Goal: Task Accomplishment & Management: Manage account settings

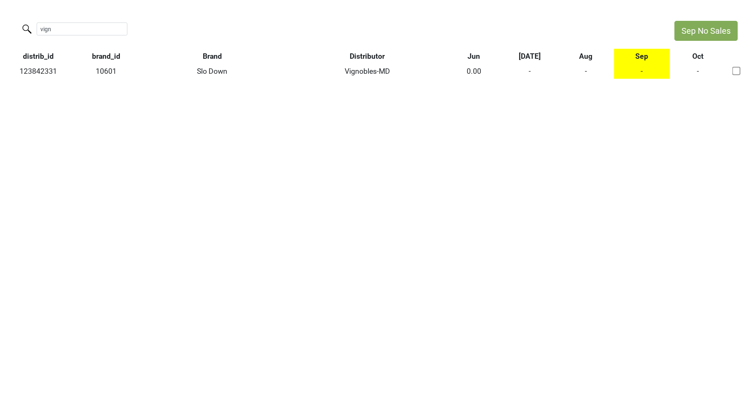
click at [115, 29] on input "vign" at bounding box center [82, 28] width 91 height 13
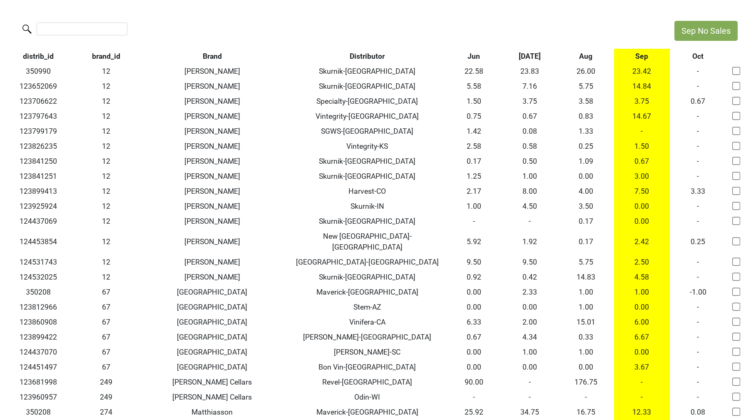
click at [588, 57] on th "Aug" at bounding box center [586, 56] width 56 height 15
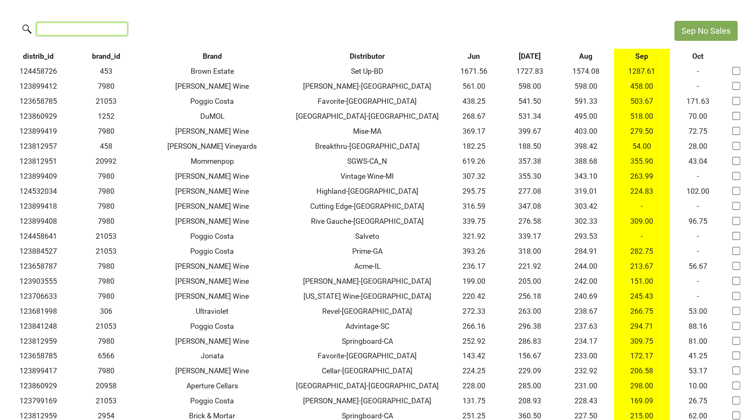
click at [85, 26] on input "search" at bounding box center [82, 28] width 91 height 13
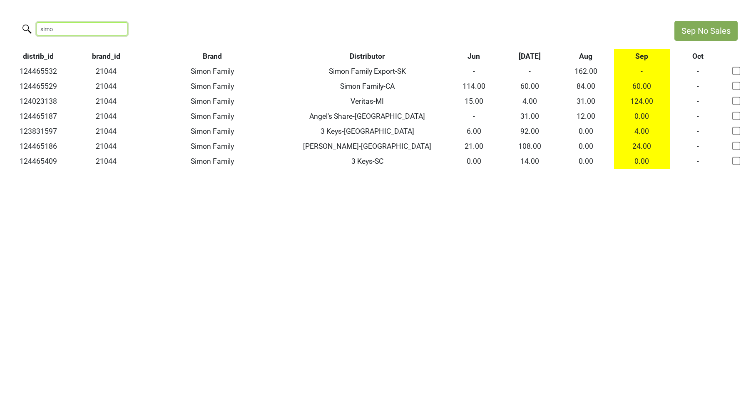
type input "[PERSON_NAME]"
click at [112, 29] on input "[PERSON_NAME]" at bounding box center [82, 28] width 91 height 13
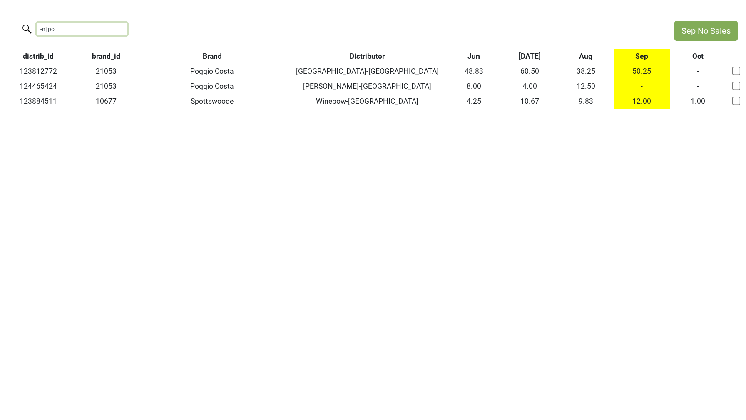
type input "-nj po"
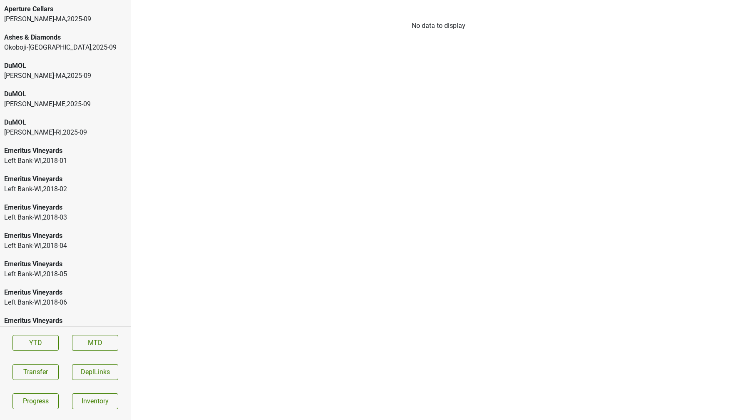
click at [52, 20] on div "MS Walker-MA , 2025 - 09" at bounding box center [65, 19] width 122 height 10
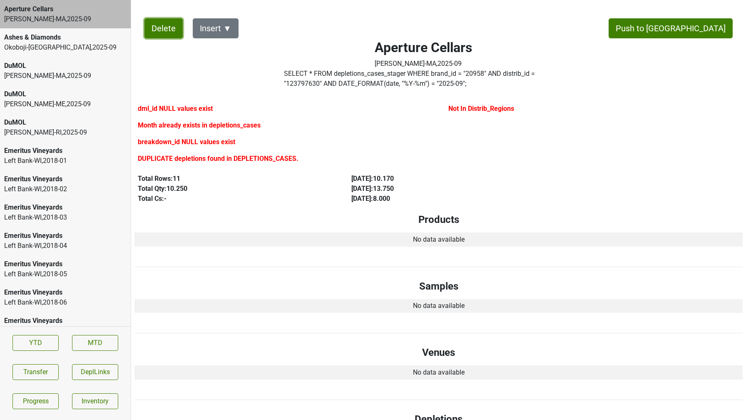
click at [168, 28] on button "Delete" at bounding box center [163, 28] width 38 height 20
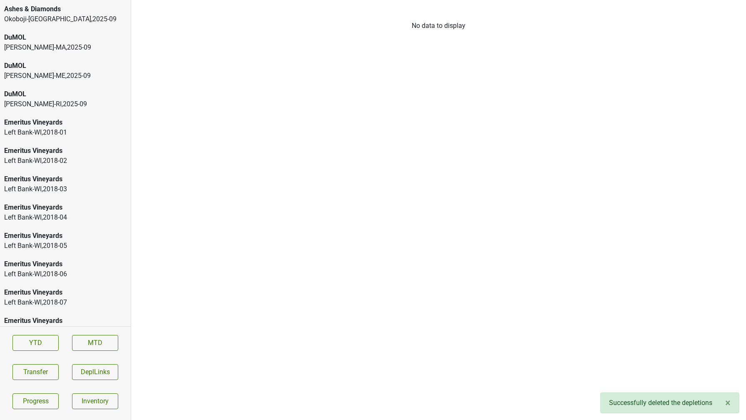
click at [21, 52] on div "MS Walker-MA , 2025 - 09" at bounding box center [65, 47] width 122 height 10
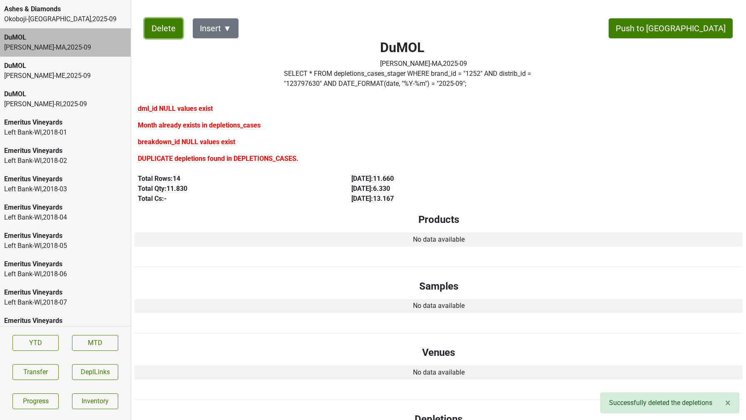
click at [159, 29] on button "Delete" at bounding box center [163, 28] width 38 height 20
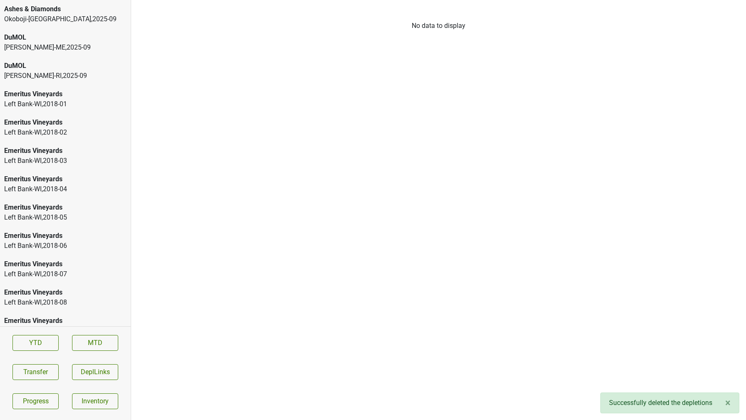
click at [44, 40] on div "DuMOL" at bounding box center [65, 37] width 122 height 10
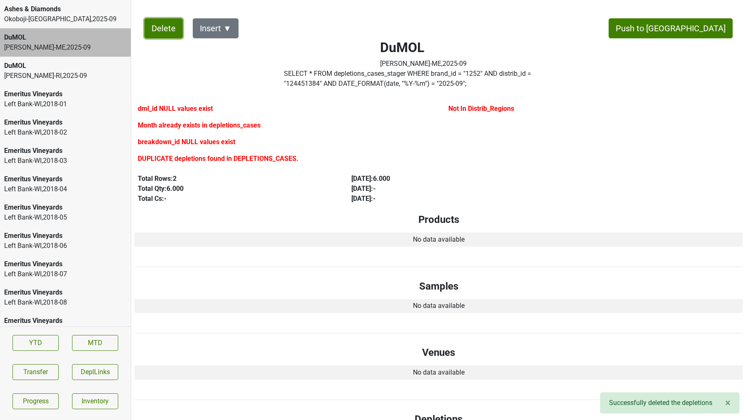
click at [164, 35] on button "Delete" at bounding box center [163, 28] width 38 height 20
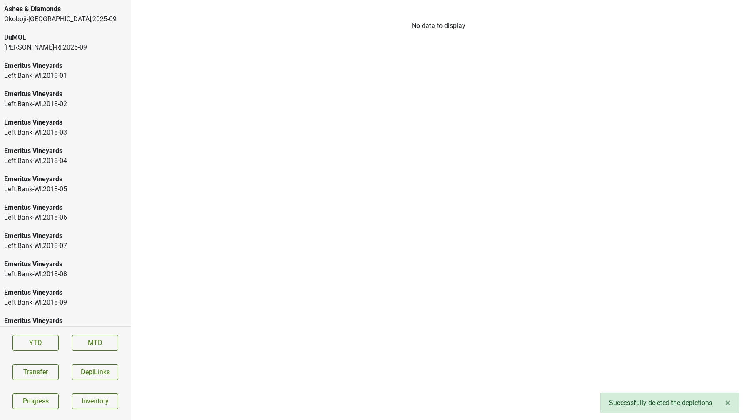
click at [31, 50] on div "MS Walker-RI , 2025 - 09" at bounding box center [65, 47] width 122 height 10
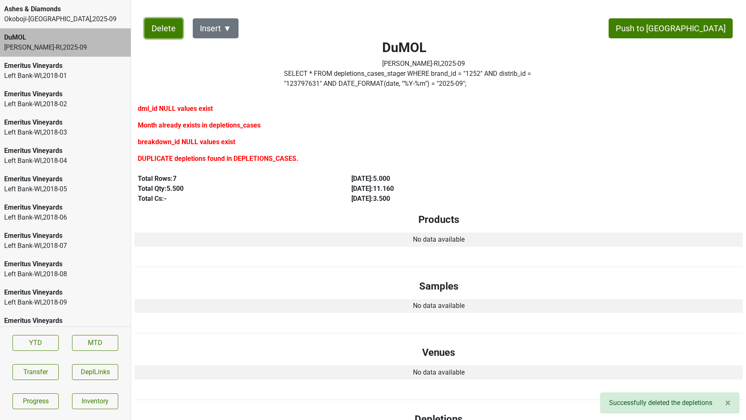
click at [159, 35] on button "Delete" at bounding box center [163, 28] width 38 height 20
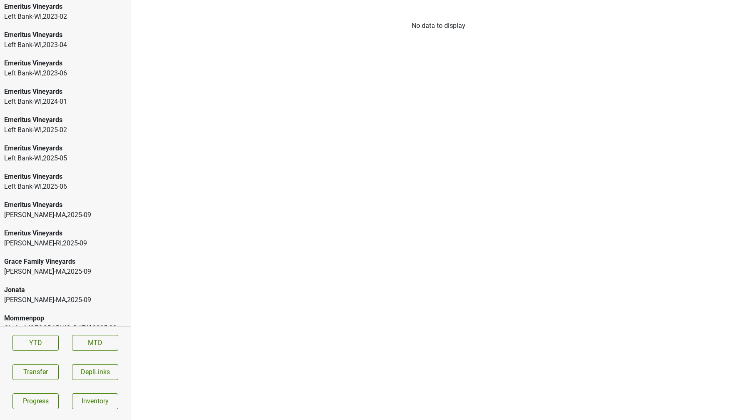
scroll to position [1457, 0]
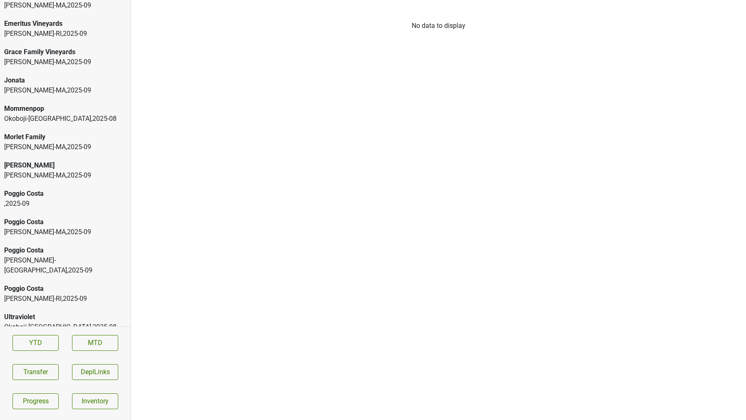
click at [32, 283] on div "Poggio Costa" at bounding box center [65, 288] width 122 height 10
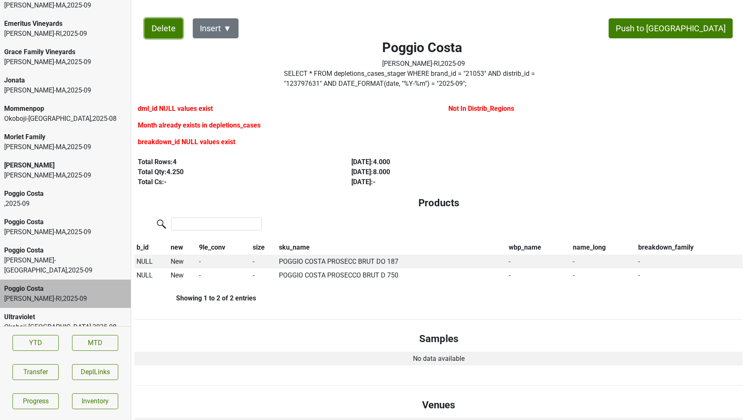
click at [166, 24] on button "Delete" at bounding box center [163, 28] width 38 height 20
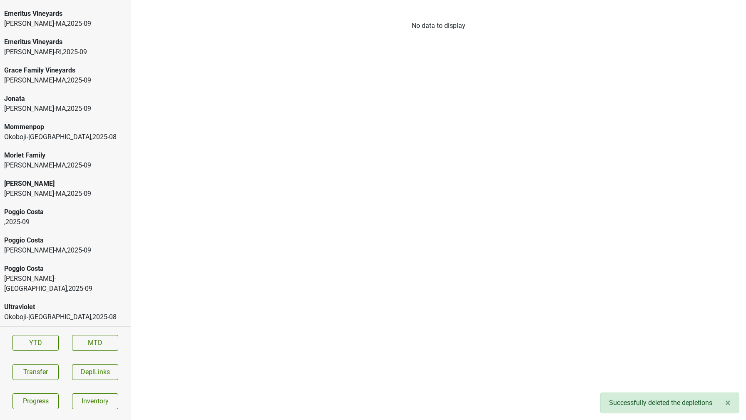
scroll to position [1429, 0]
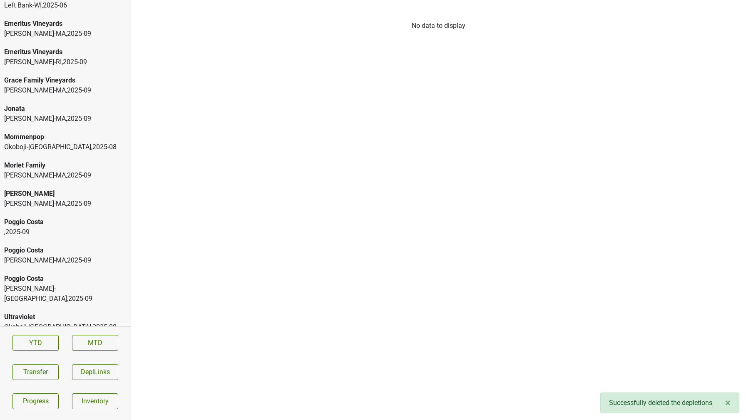
click at [51, 272] on div "Poggio Costa MS Walker-NY , 2025 - 09" at bounding box center [65, 288] width 131 height 38
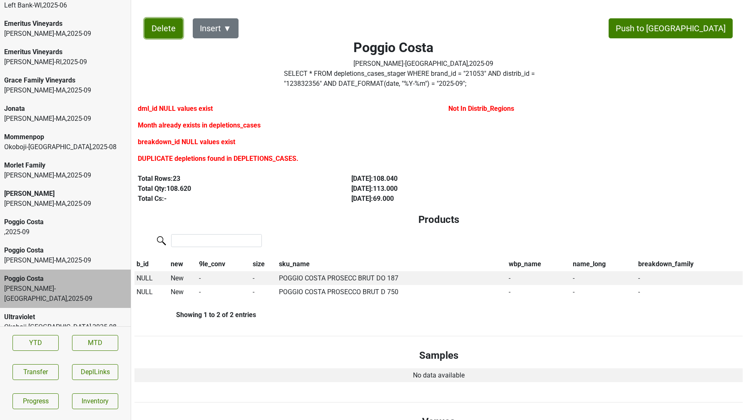
click at [161, 37] on button "Delete" at bounding box center [163, 28] width 38 height 20
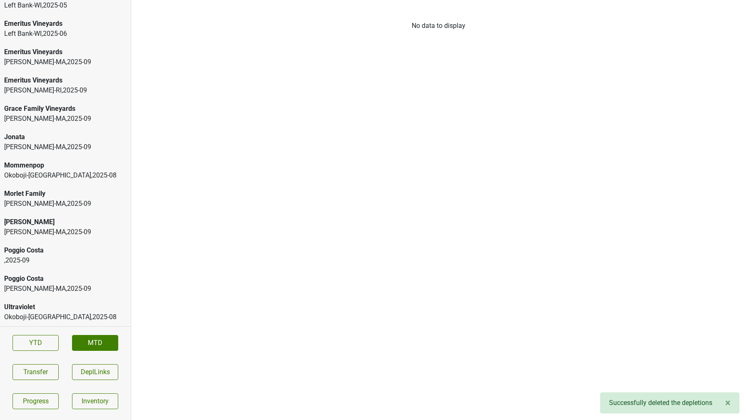
scroll to position [1400, 0]
click at [33, 288] on div "MS Walker-MA , 2025 - 09" at bounding box center [65, 288] width 122 height 10
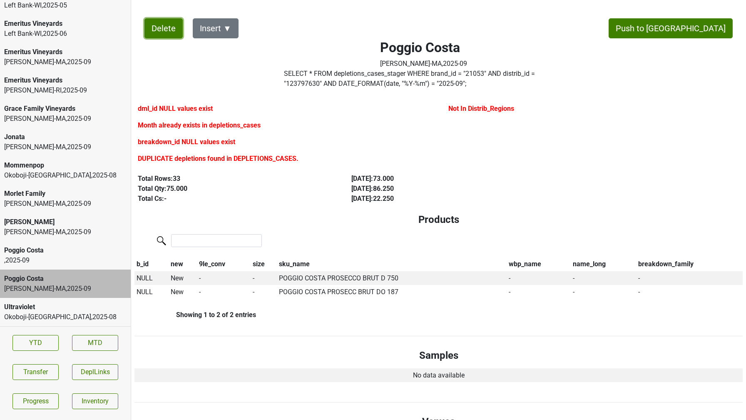
click at [164, 29] on button "Delete" at bounding box center [163, 28] width 38 height 20
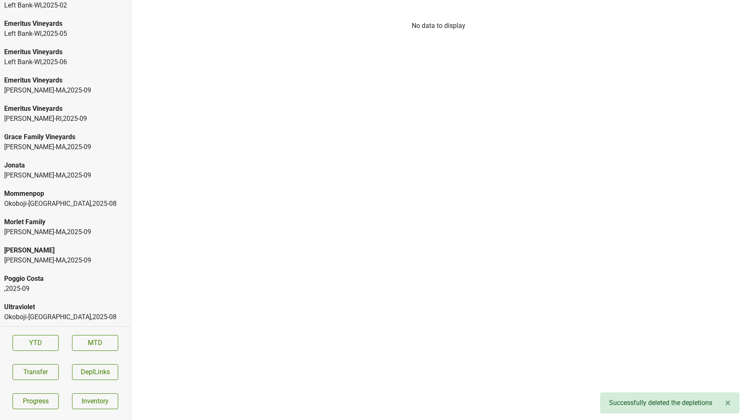
scroll to position [1372, 0]
click at [40, 246] on div "[PERSON_NAME]" at bounding box center [65, 250] width 122 height 10
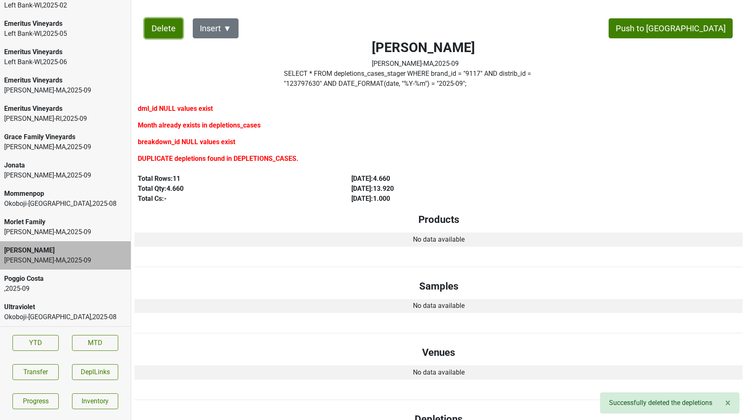
click at [164, 31] on button "Delete" at bounding box center [163, 28] width 38 height 20
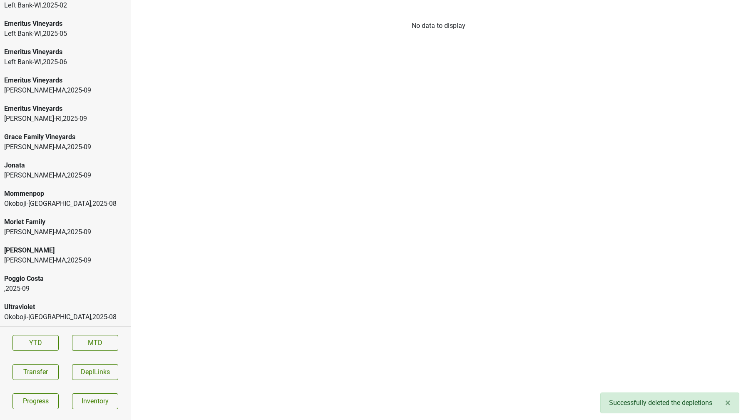
scroll to position [1344, 0]
click at [44, 251] on div "Morlet Family" at bounding box center [65, 250] width 122 height 10
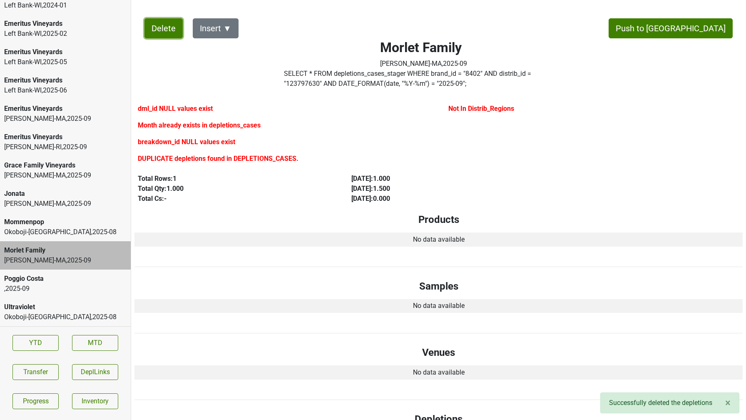
click at [167, 30] on button "Delete" at bounding box center [163, 28] width 38 height 20
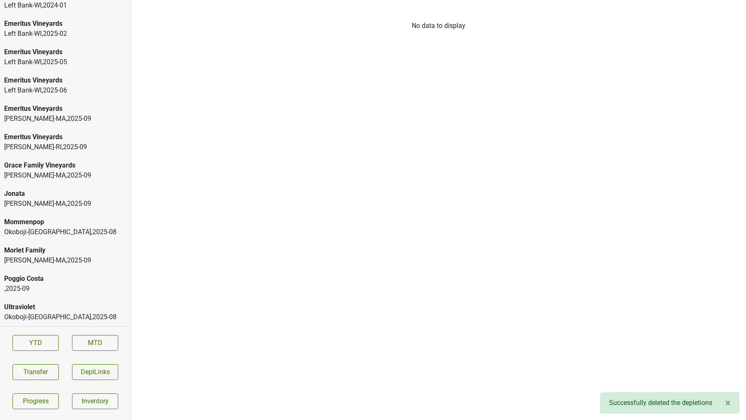
scroll to position [1316, 0]
click at [54, 230] on div "MS Walker-MA , 2025 - 09" at bounding box center [65, 232] width 122 height 10
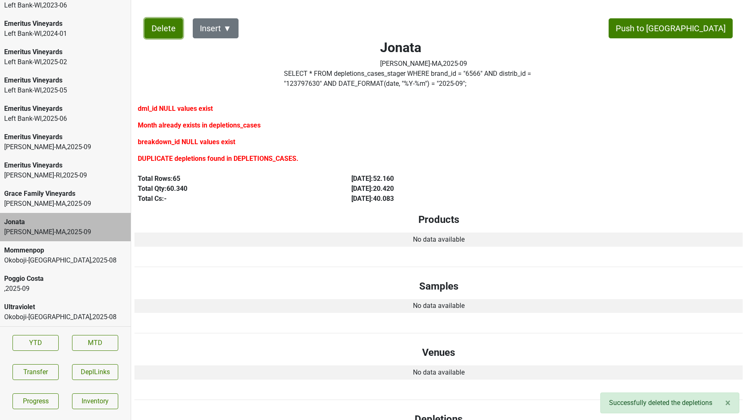
click at [169, 28] on button "Delete" at bounding box center [163, 28] width 38 height 20
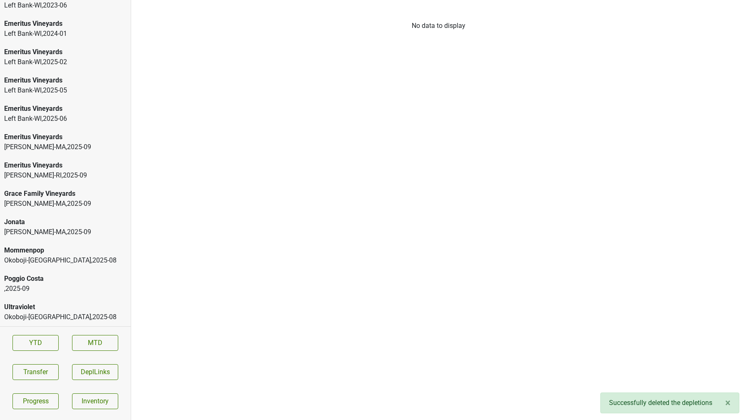
scroll to position [1287, 0]
click at [53, 194] on div "Emeritus Vineyards" at bounding box center [65, 194] width 122 height 10
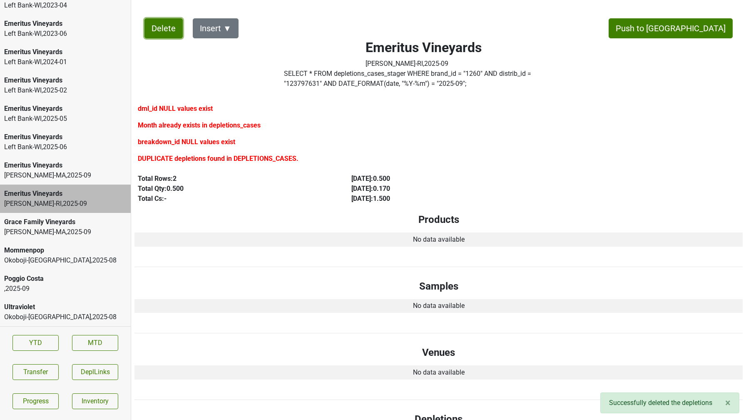
click at [177, 37] on button "Delete" at bounding box center [163, 28] width 38 height 20
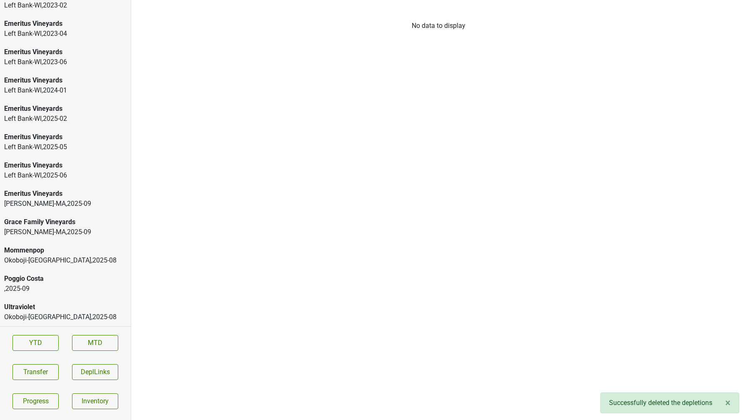
scroll to position [1259, 0]
click at [50, 194] on div "Emeritus Vineyards" at bounding box center [65, 194] width 122 height 10
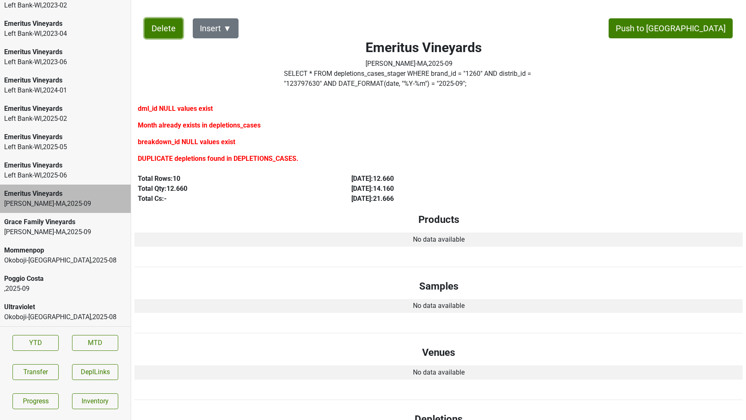
click at [155, 31] on button "Delete" at bounding box center [163, 28] width 38 height 20
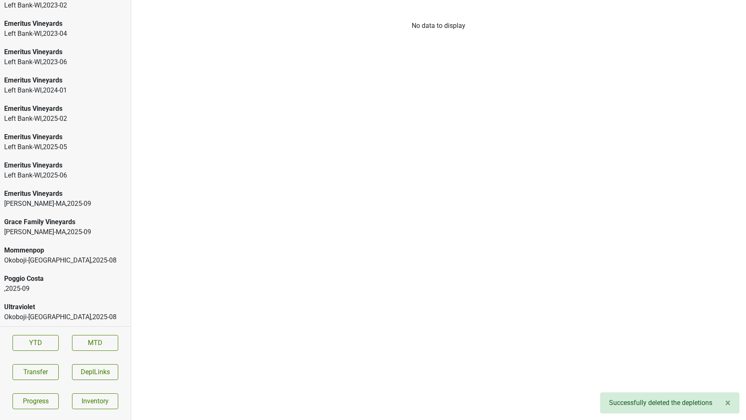
scroll to position [1231, 0]
click at [82, 227] on div "MS Walker-MA , 2025 - 09" at bounding box center [65, 232] width 122 height 10
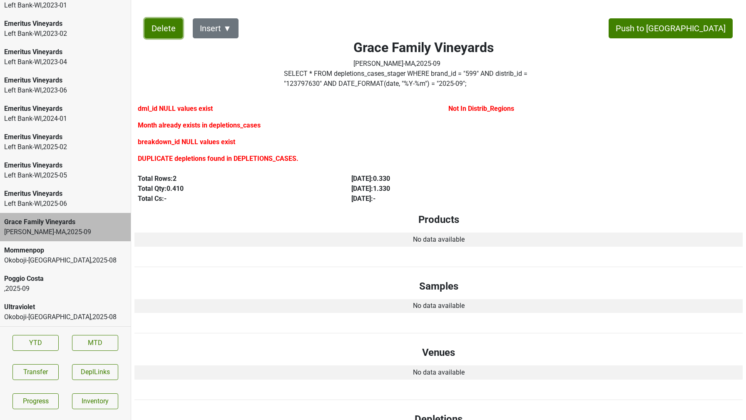
click at [152, 22] on button "Delete" at bounding box center [163, 28] width 38 height 20
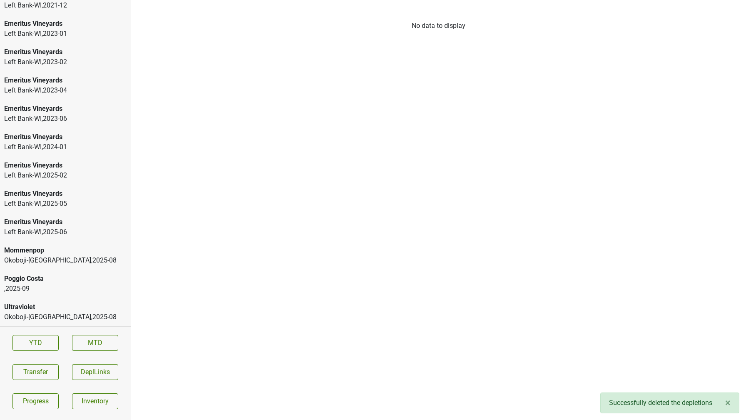
scroll to position [1202, 0]
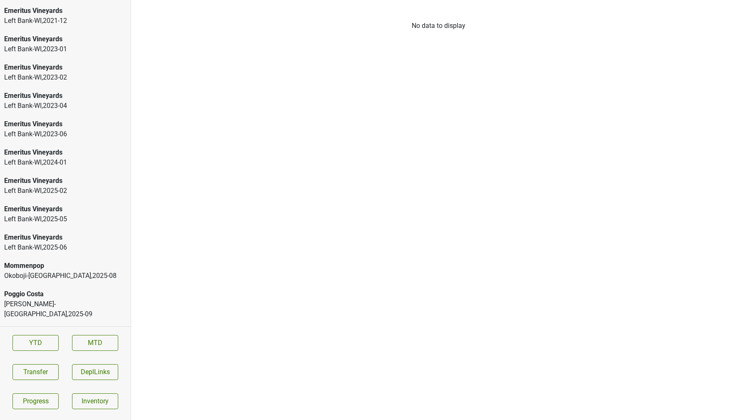
scroll to position [1202, 0]
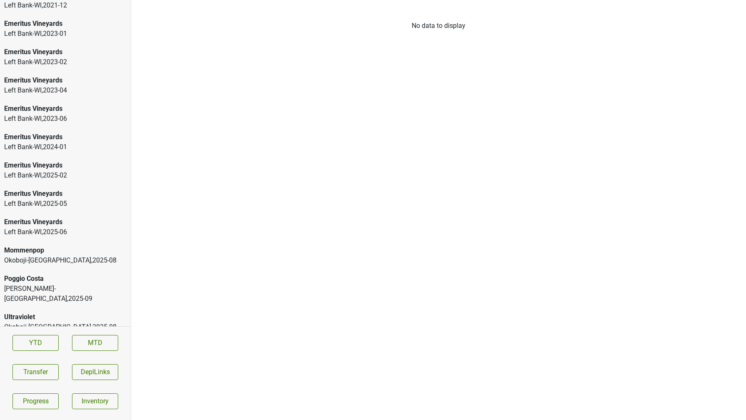
click at [27, 280] on div "Poggio Costa" at bounding box center [65, 278] width 122 height 10
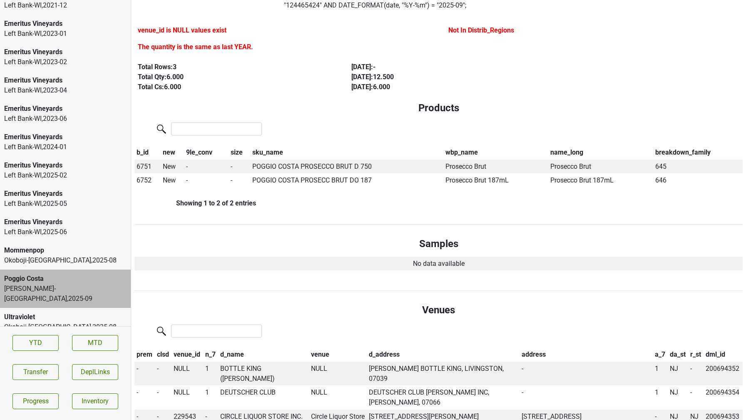
scroll to position [0, 0]
